Goal: Communication & Community: Answer question/provide support

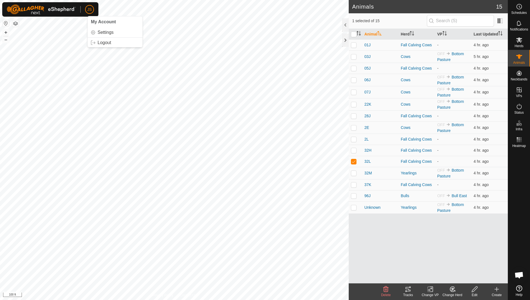
scroll to position [234, 0]
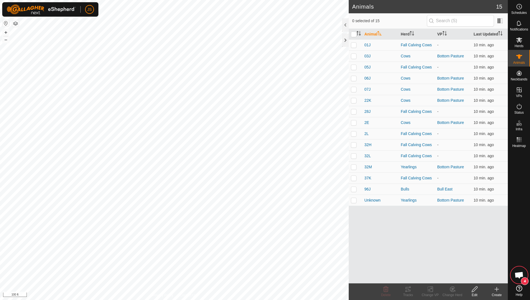
scroll to position [251, 0]
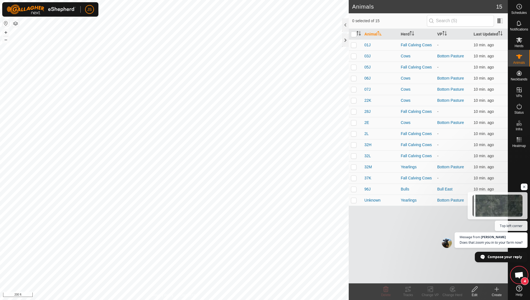
click at [524, 273] on span "4" at bounding box center [519, 275] width 17 height 17
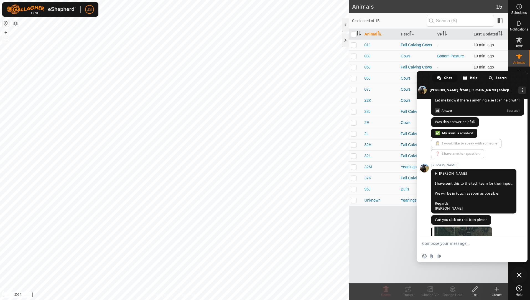
scroll to position [308, 0]
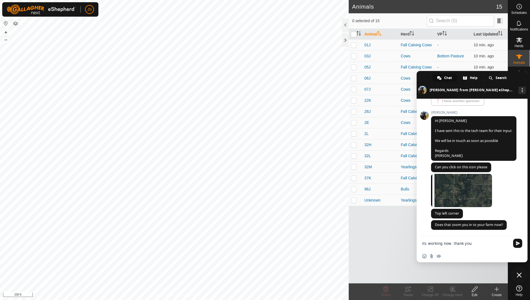
type textarea "its working now. thank you!"
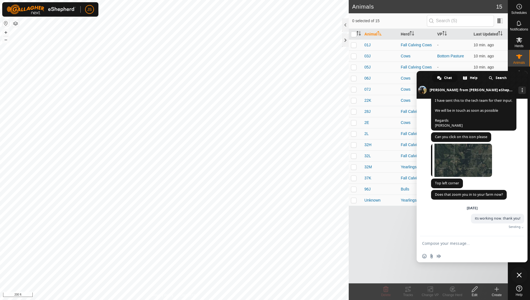
scroll to position [332, 0]
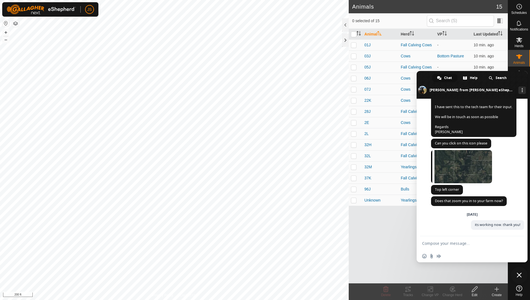
click at [518, 270] on span "Close chat" at bounding box center [519, 275] width 17 height 17
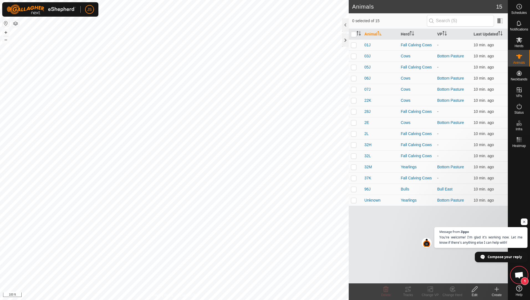
scroll to position [338, 0]
